Goal: Find specific page/section: Find specific page/section

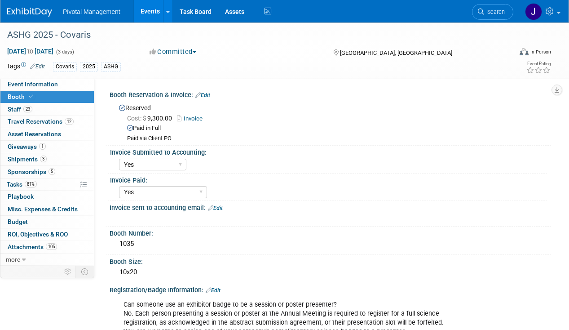
select select "Yes"
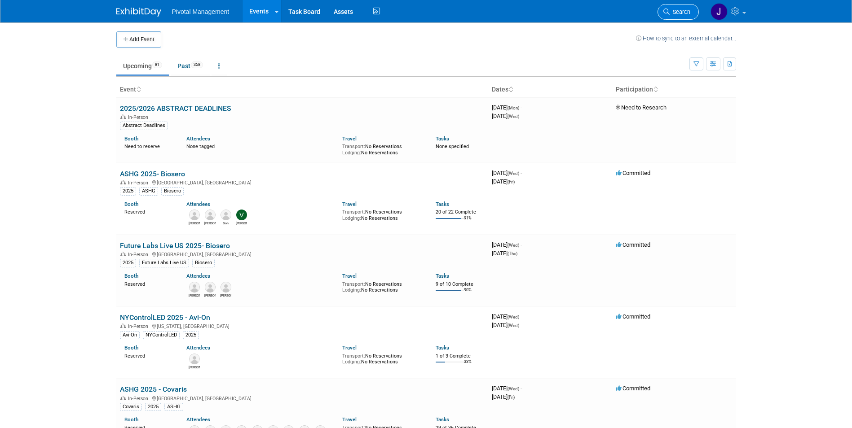
click at [680, 13] on span "Search" at bounding box center [679, 12] width 21 height 7
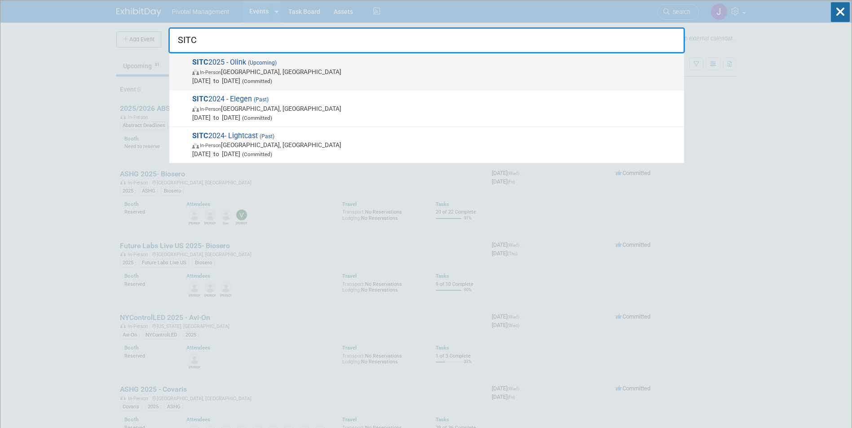
type input "SITC"
click at [302, 85] on div "SITC 2025 - Olink (Upcoming) In-Person Forest Heights, MD Nov 7, 2025 to Nov 8,…" at bounding box center [426, 71] width 515 height 37
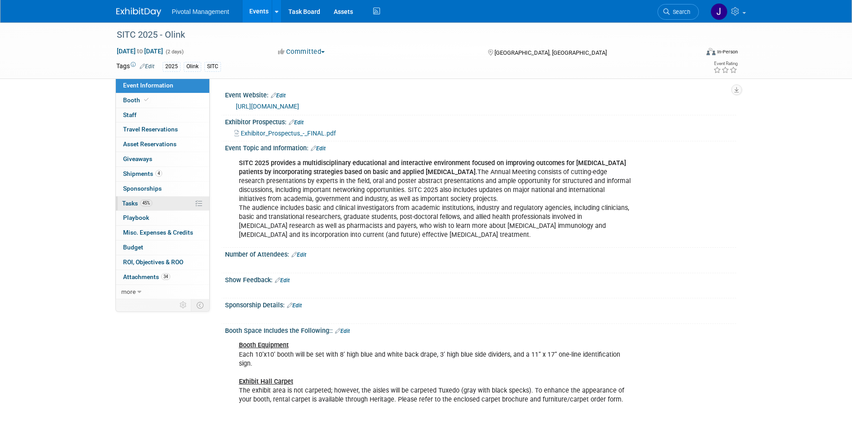
click at [152, 200] on span "Tasks 45%" at bounding box center [137, 203] width 30 height 7
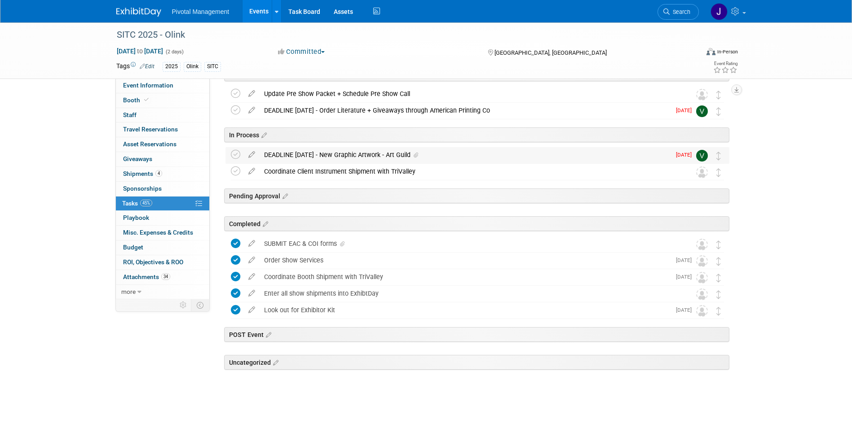
scroll to position [112, 0]
click at [143, 105] on link "Booth" at bounding box center [162, 100] width 93 height 14
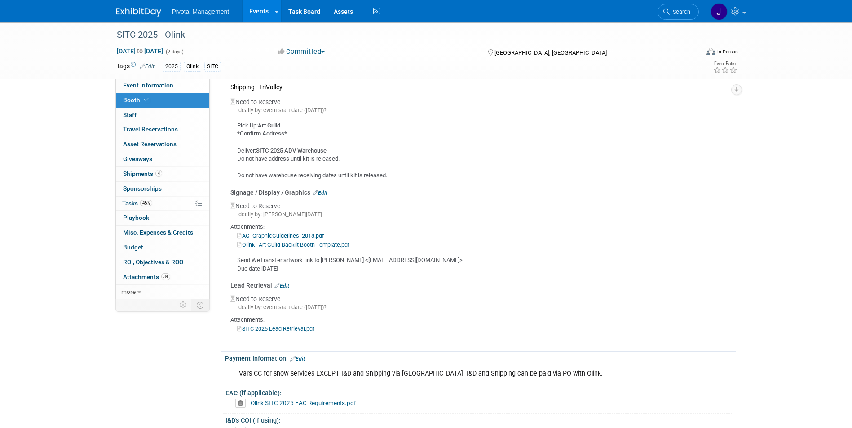
scroll to position [1616, 0]
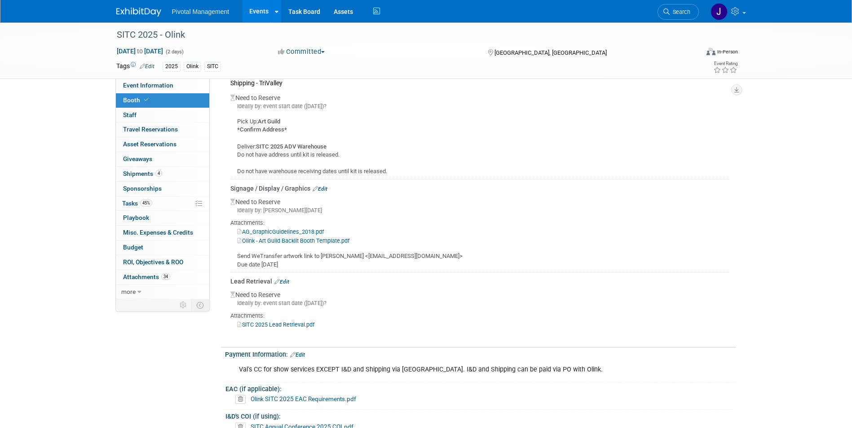
click at [308, 321] on link "SITC 2025 Lead Retrieval.pdf" at bounding box center [275, 324] width 77 height 7
click at [147, 10] on img at bounding box center [138, 12] width 45 height 9
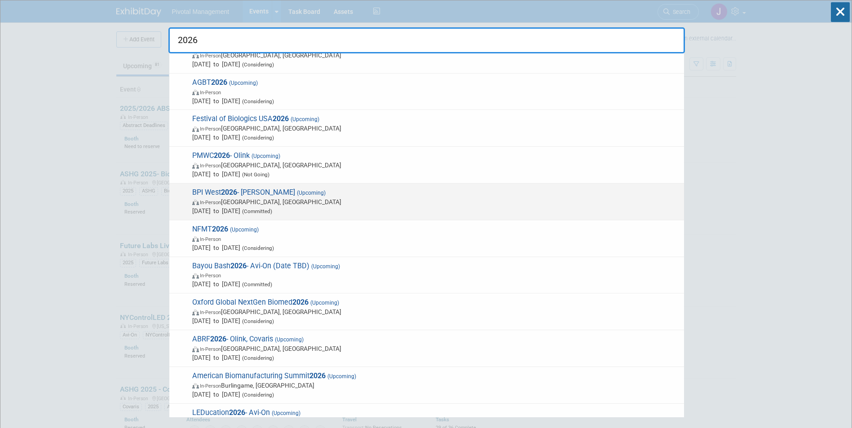
scroll to position [404, 0]
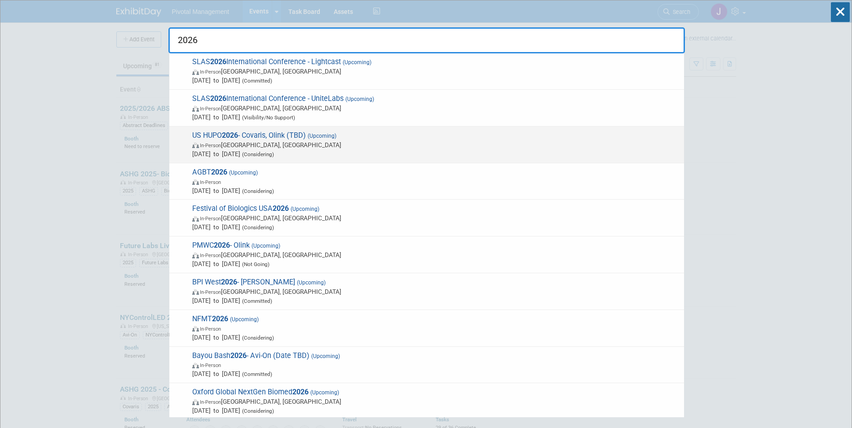
type input "2026"
click at [317, 141] on span "In-Person St. Louis, MO" at bounding box center [435, 145] width 487 height 9
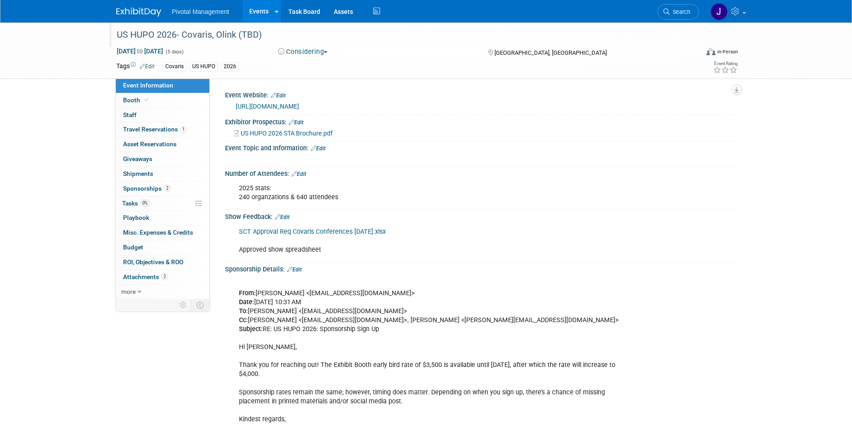
click at [262, 23] on div at bounding box center [403, 26] width 578 height 8
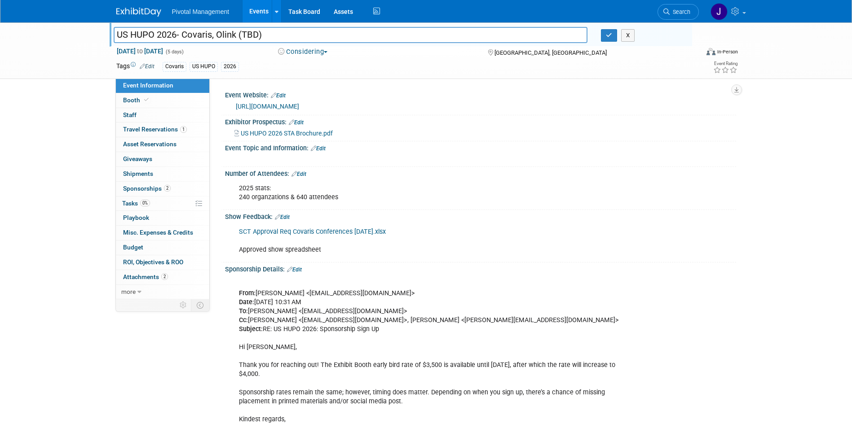
click at [260, 14] on link "Events" at bounding box center [258, 11] width 33 height 22
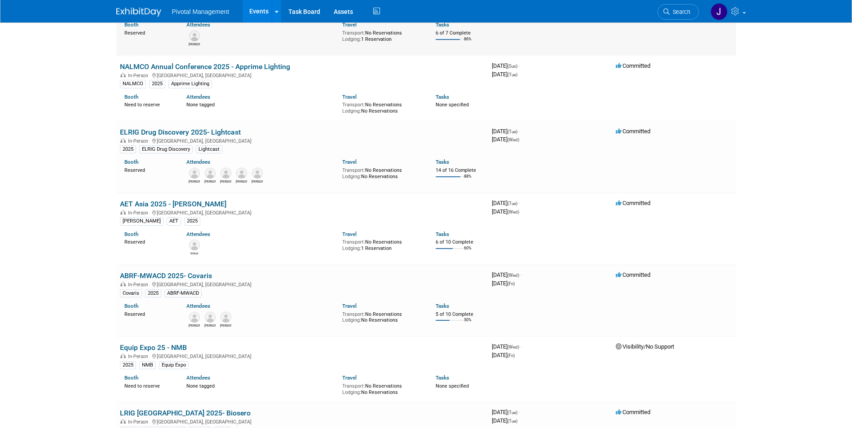
scroll to position [718, 0]
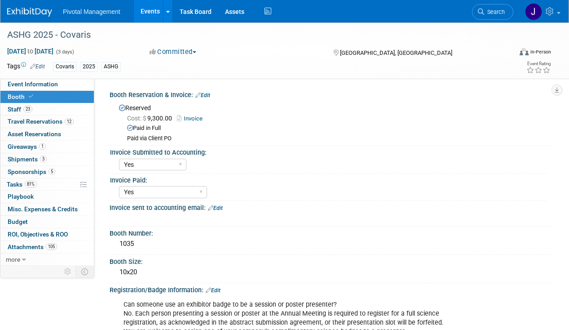
select select "Yes"
